Goal: Task Accomplishment & Management: Complete application form

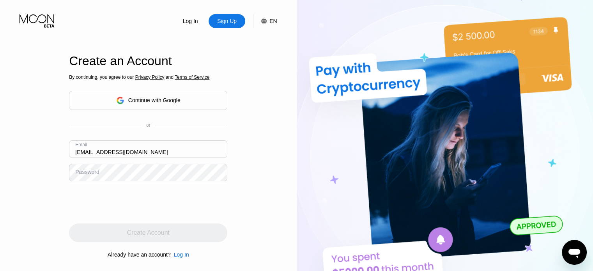
paste input "4@outlook"
type input "[EMAIL_ADDRESS][DOMAIN_NAME]"
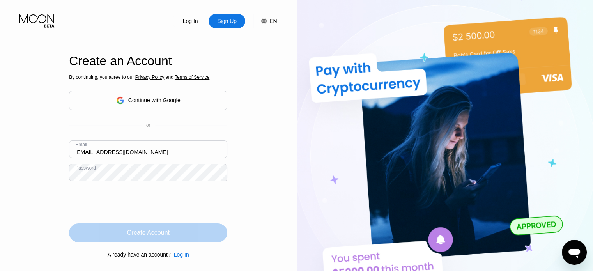
click at [131, 231] on div "Create Account" at bounding box center [148, 233] width 43 height 8
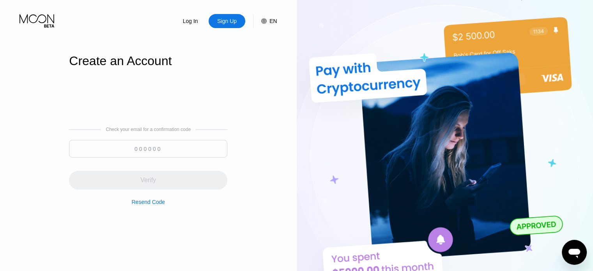
click at [165, 154] on input at bounding box center [148, 149] width 158 height 18
paste input "525340"
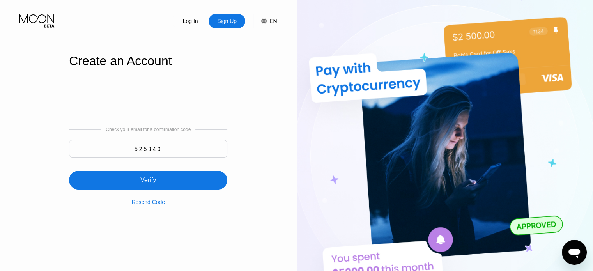
type input "525340"
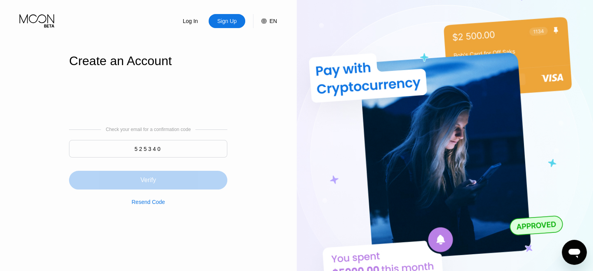
click at [167, 181] on div "Verify" at bounding box center [148, 180] width 158 height 19
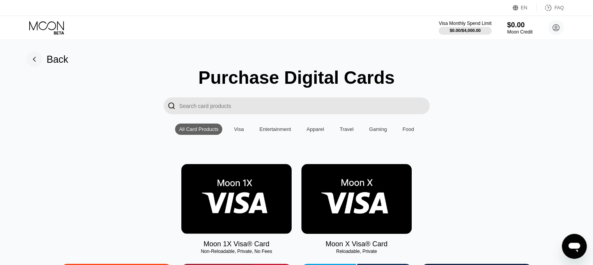
click at [328, 216] on img at bounding box center [357, 199] width 110 height 70
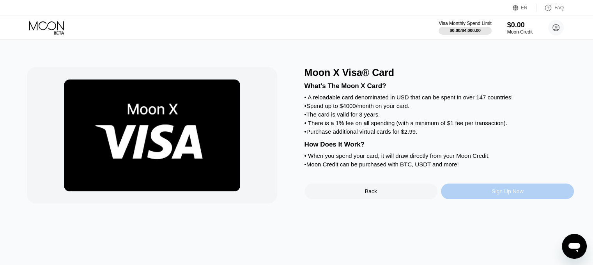
click at [476, 199] on div "Sign Up Now" at bounding box center [507, 192] width 133 height 16
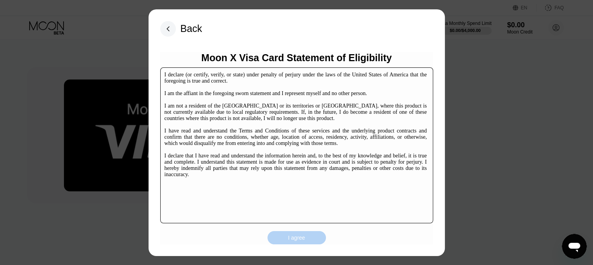
click at [290, 235] on div "I agree" at bounding box center [296, 237] width 17 height 7
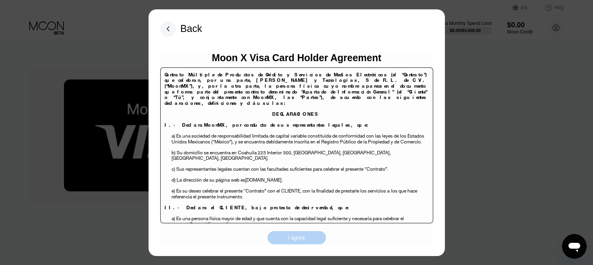
click at [309, 241] on div "I agree" at bounding box center [297, 237] width 59 height 13
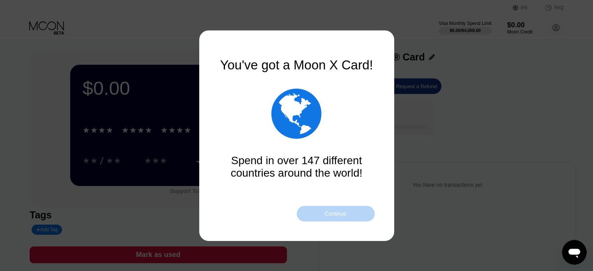
click at [314, 210] on div "Continue" at bounding box center [336, 214] width 78 height 16
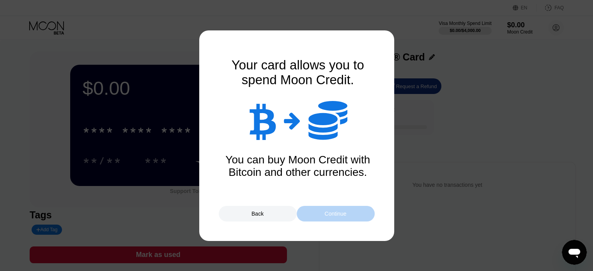
click at [314, 210] on div "Continue" at bounding box center [336, 214] width 78 height 16
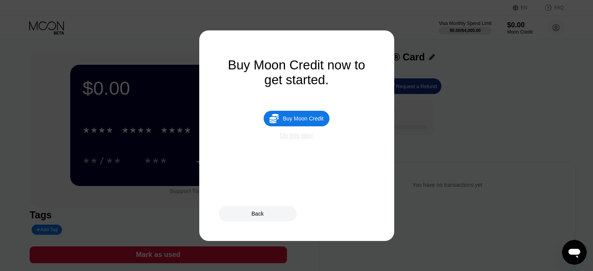
click at [296, 139] on div "Do this later" at bounding box center [296, 135] width 33 height 7
